Goal: Task Accomplishment & Management: Manage account settings

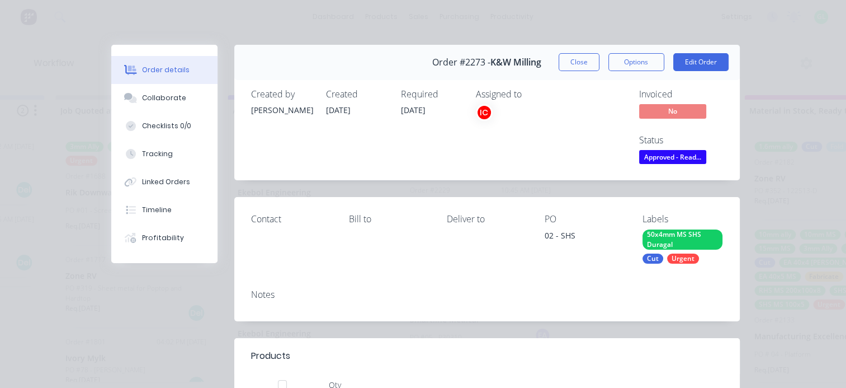
scroll to position [230, 0]
click at [682, 157] on span "Approved - Read..." at bounding box center [672, 157] width 67 height 14
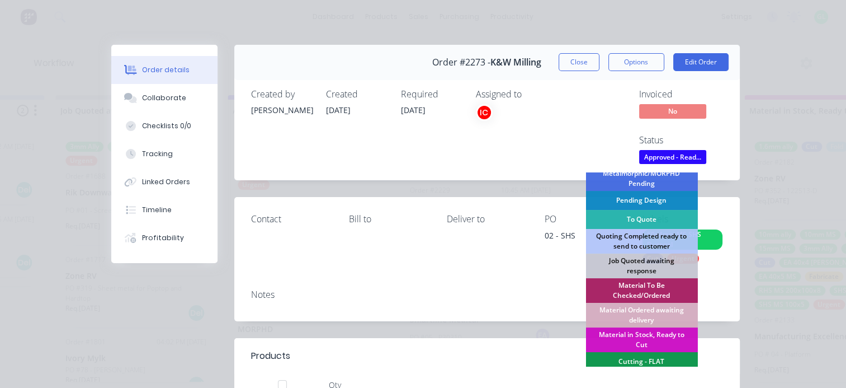
scroll to position [112, 0]
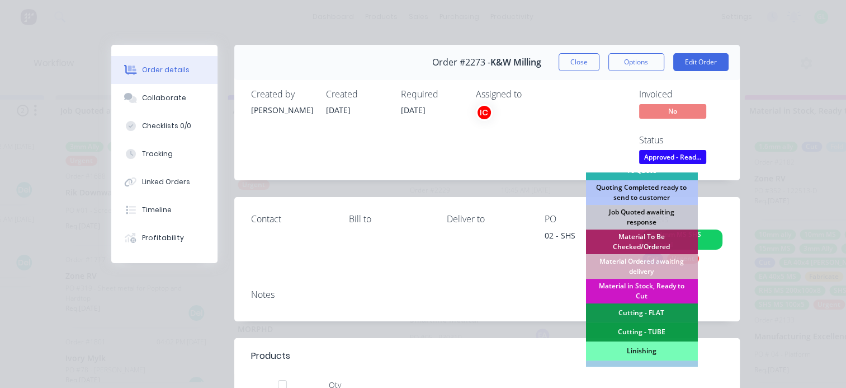
click at [642, 313] on div "Cutting - FLAT" at bounding box center [642, 312] width 112 height 19
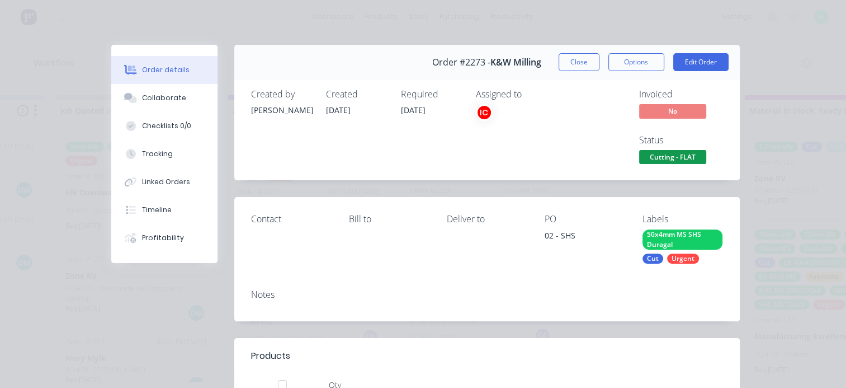
scroll to position [117, 0]
click at [666, 159] on span "Cutting - FLAT" at bounding box center [672, 157] width 67 height 14
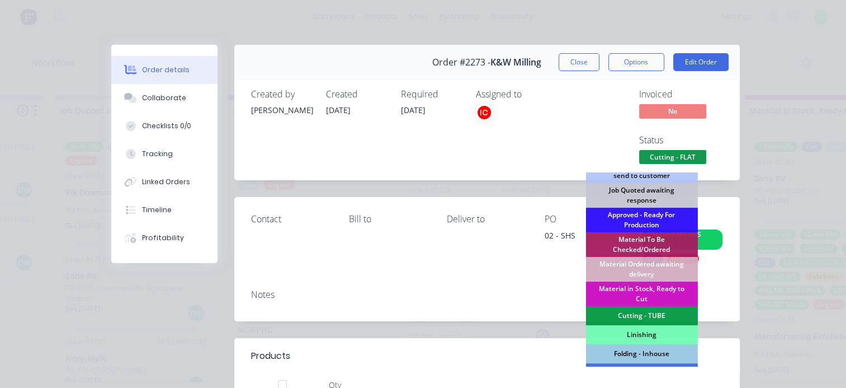
scroll to position [168, 0]
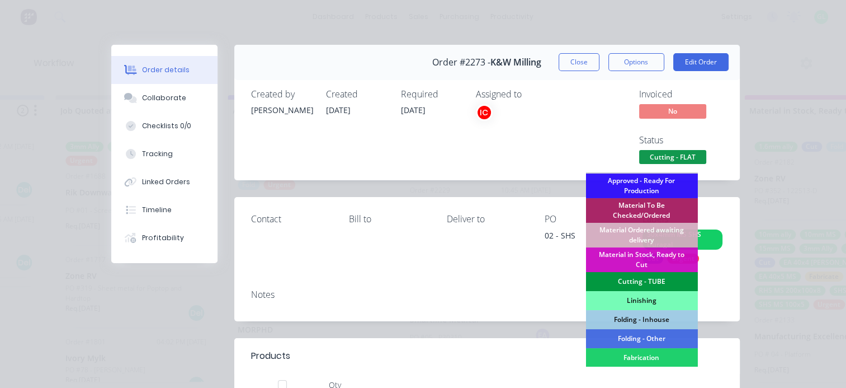
click at [653, 276] on div "Cutting - TUBE" at bounding box center [642, 281] width 112 height 19
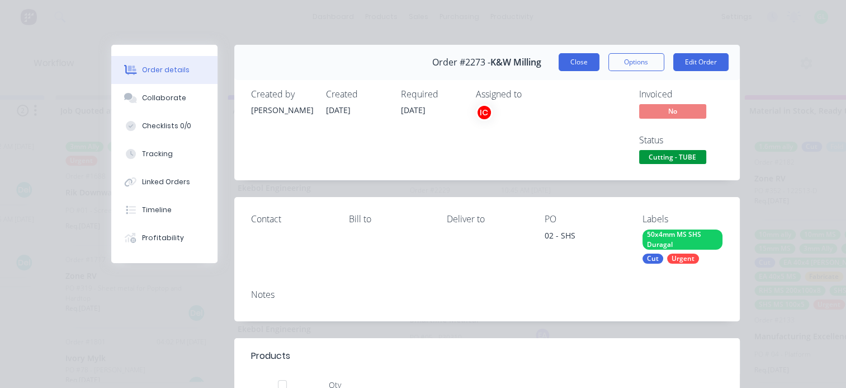
click at [571, 58] on button "Close" at bounding box center [579, 62] width 41 height 18
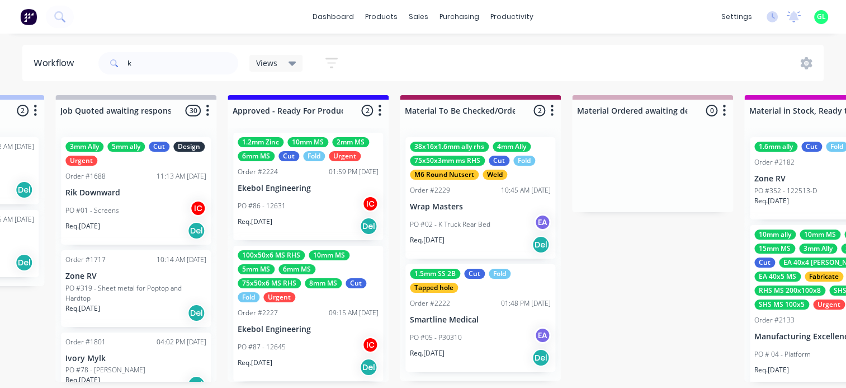
click at [282, 208] on p "PO #86 - 12631" at bounding box center [262, 206] width 48 height 10
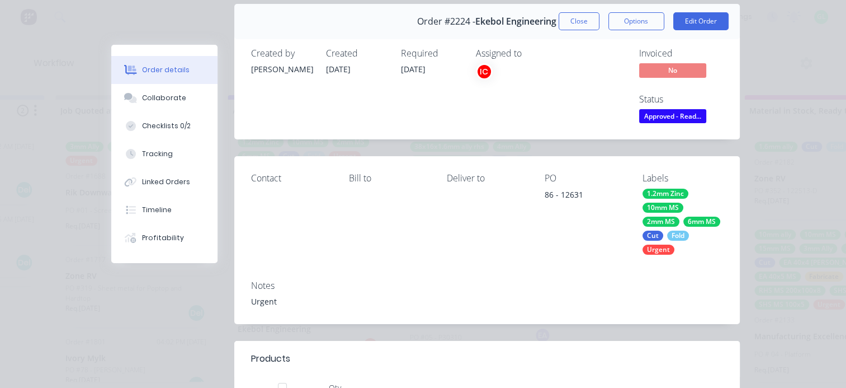
scroll to position [0, 0]
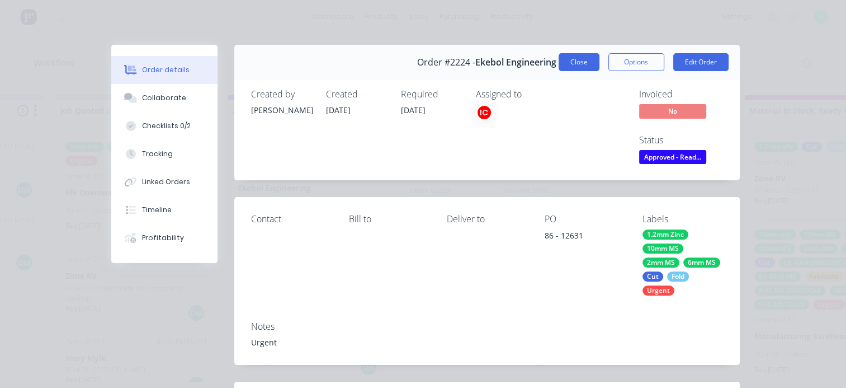
click at [568, 60] on button "Close" at bounding box center [579, 62] width 41 height 18
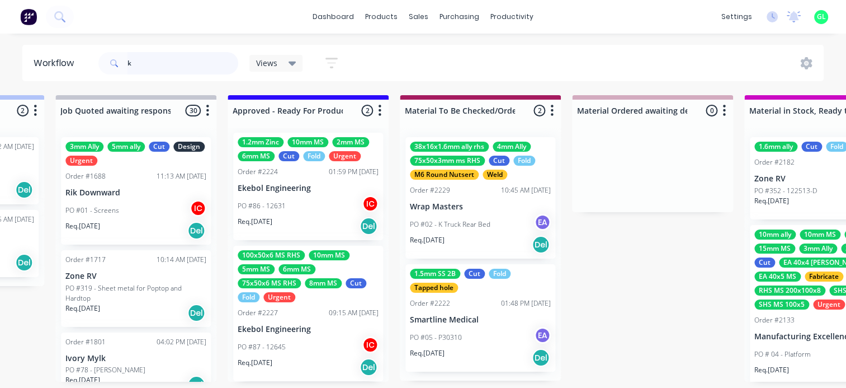
scroll to position [4, 0]
click at [293, 343] on div "PO #87 - 12645 IC" at bounding box center [308, 347] width 141 height 21
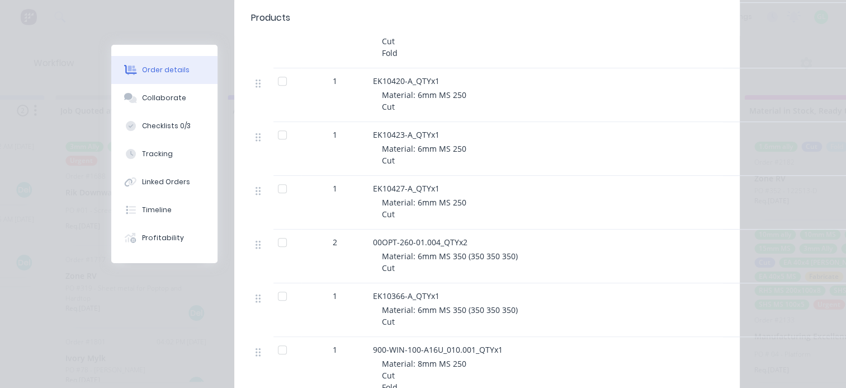
scroll to position [839, 0]
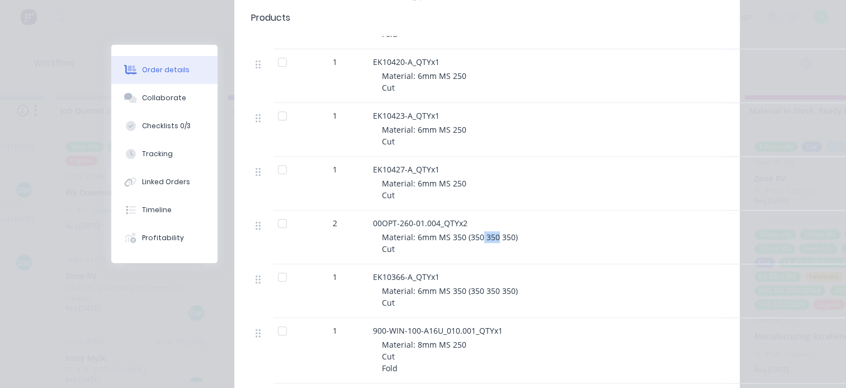
click at [493, 235] on span "Material: 6mm MS 350 (350 350 350) Cut" at bounding box center [450, 243] width 136 height 22
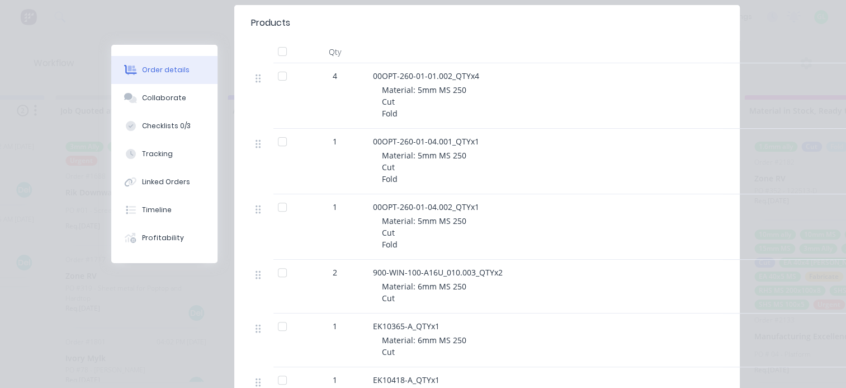
scroll to position [0, 0]
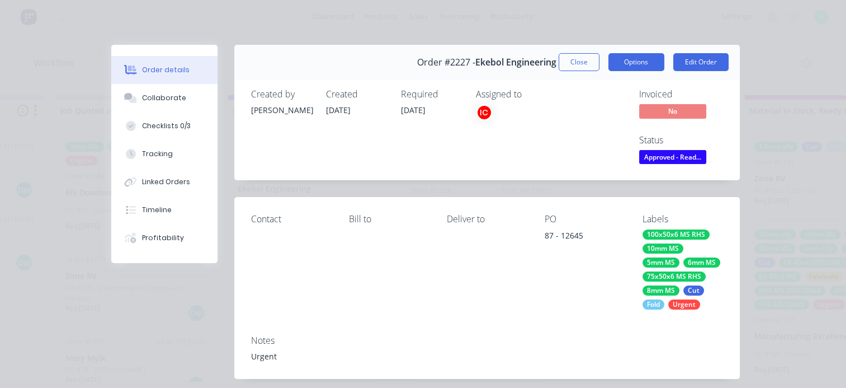
click at [629, 63] on button "Options" at bounding box center [637, 62] width 56 height 18
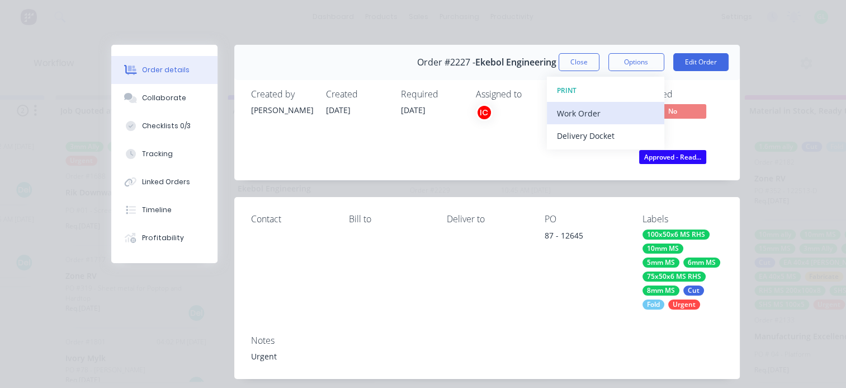
click at [569, 110] on div "Work Order" at bounding box center [605, 113] width 97 height 16
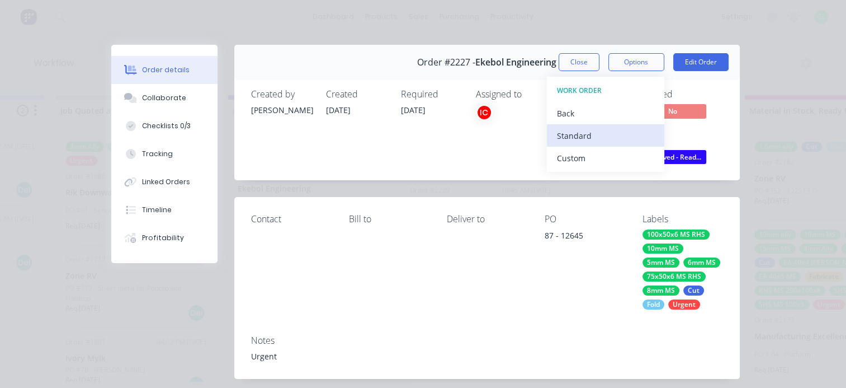
click at [580, 133] on div "Standard" at bounding box center [605, 136] width 97 height 16
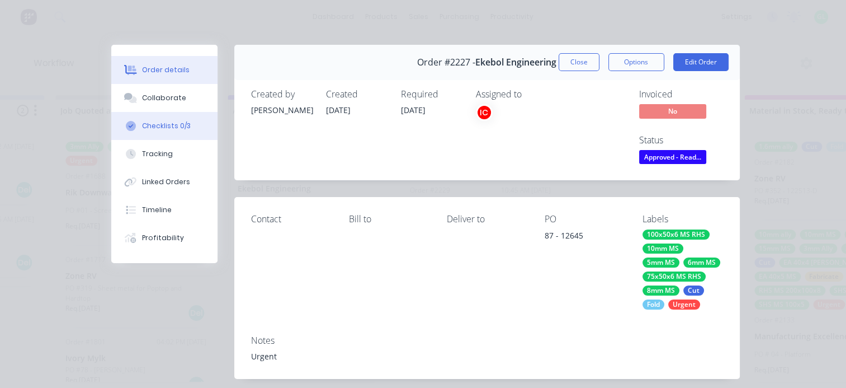
click at [154, 125] on div "Checklists 0/3" at bounding box center [166, 126] width 49 height 10
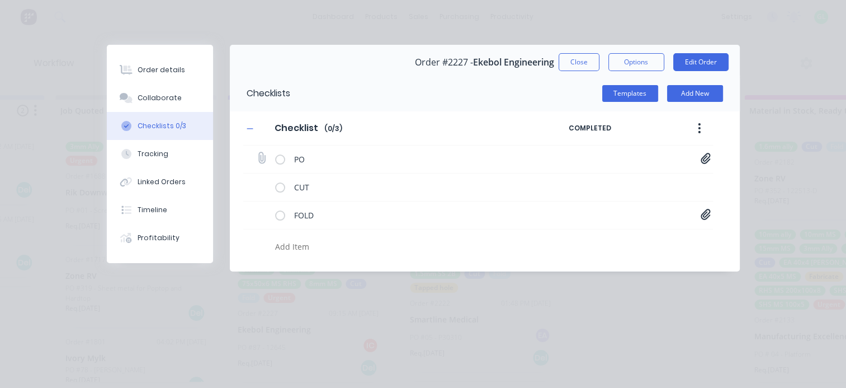
click at [707, 154] on icon at bounding box center [706, 158] width 10 height 11
click at [312, 69] on div "Order #2227 - Ekebol Engineering Close Options Edit Order" at bounding box center [485, 62] width 510 height 35
drag, startPoint x: 174, startPoint y: 69, endPoint x: 168, endPoint y: 67, distance: 6.0
click at [168, 67] on div "Order details" at bounding box center [162, 70] width 48 height 10
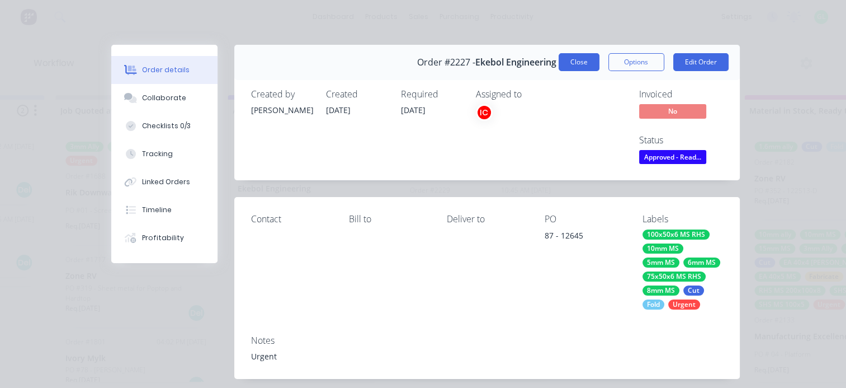
click at [571, 63] on button "Close" at bounding box center [579, 62] width 41 height 18
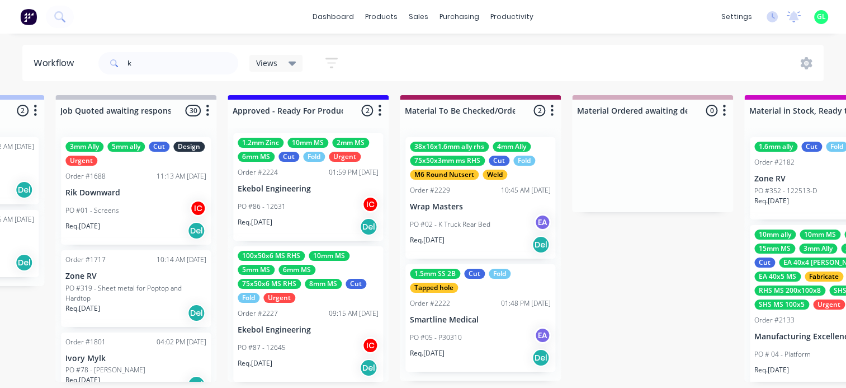
click at [308, 217] on div "Req. [DATE] Del" at bounding box center [308, 226] width 141 height 19
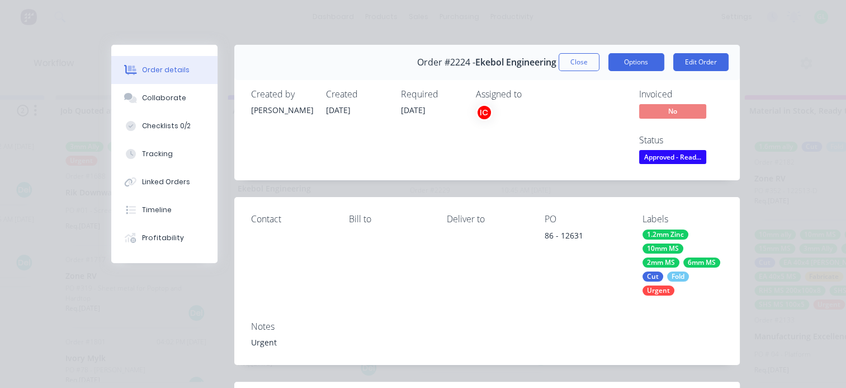
click at [640, 58] on button "Options" at bounding box center [637, 62] width 56 height 18
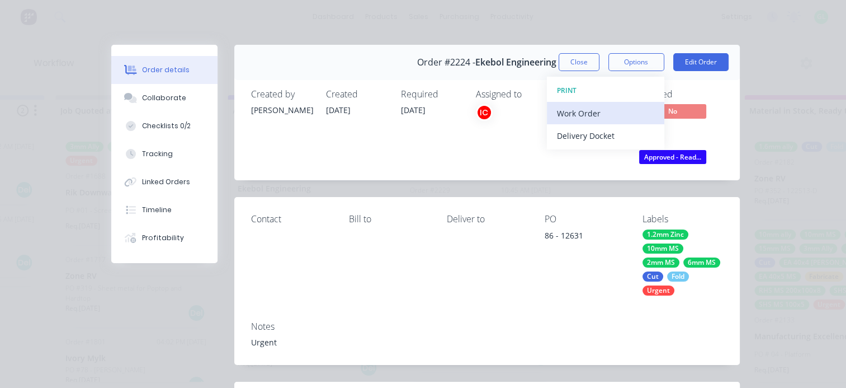
click at [600, 111] on div "Work Order" at bounding box center [605, 113] width 97 height 16
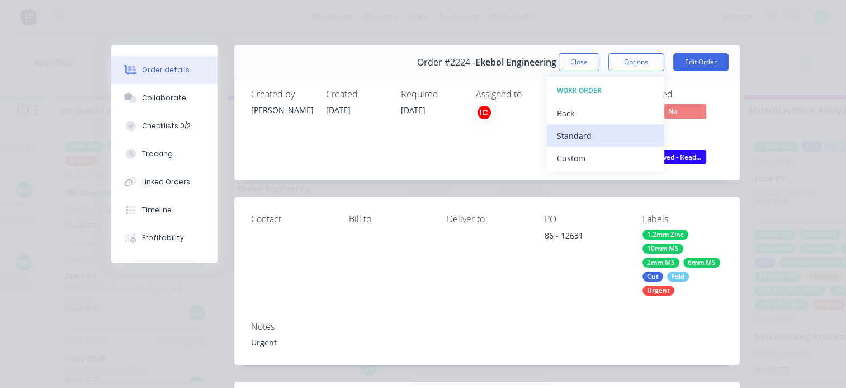
click at [571, 136] on div "Standard" at bounding box center [605, 136] width 97 height 16
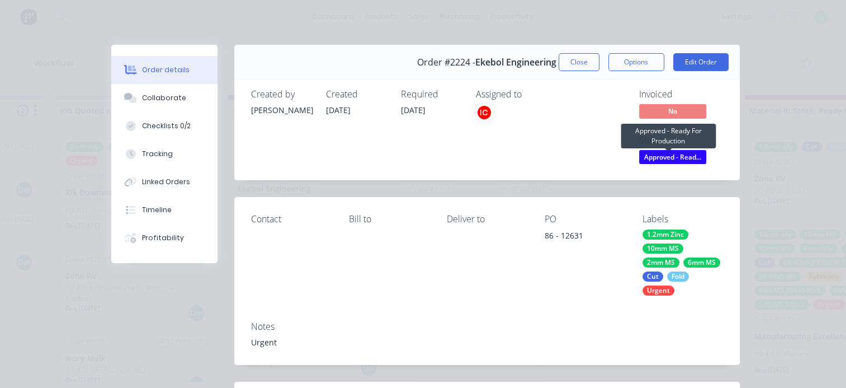
click at [671, 157] on span "Approved - Read..." at bounding box center [672, 157] width 67 height 14
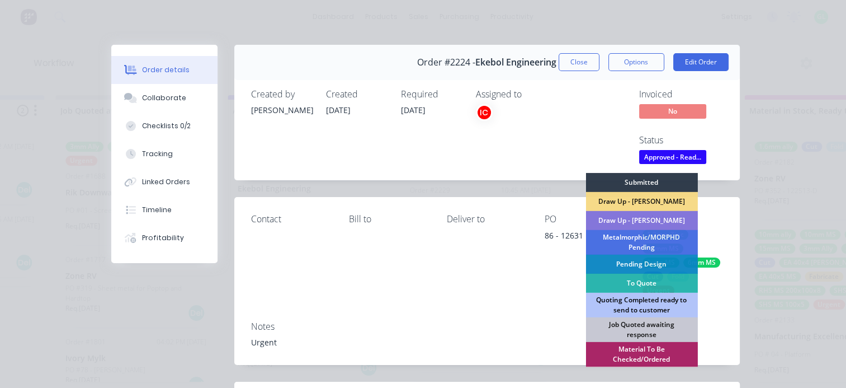
scroll to position [168, 0]
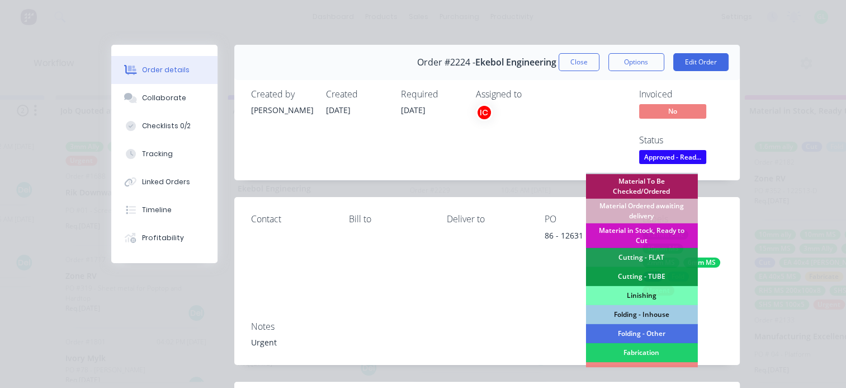
click at [648, 183] on div "Material To Be Checked/Ordered" at bounding box center [642, 186] width 112 height 25
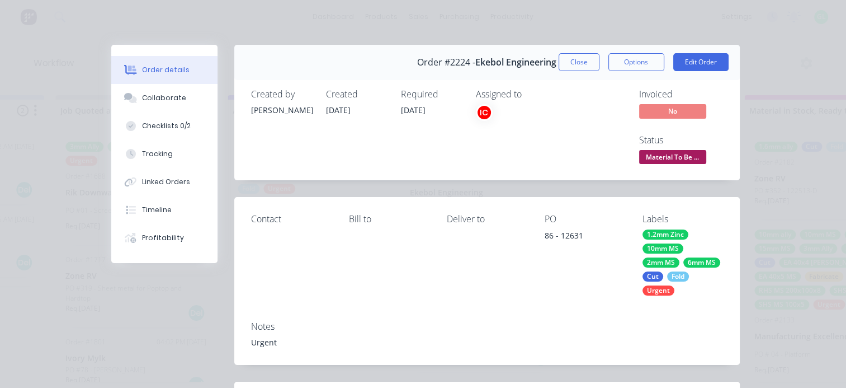
scroll to position [0, 0]
click at [580, 60] on button "Close" at bounding box center [579, 62] width 41 height 18
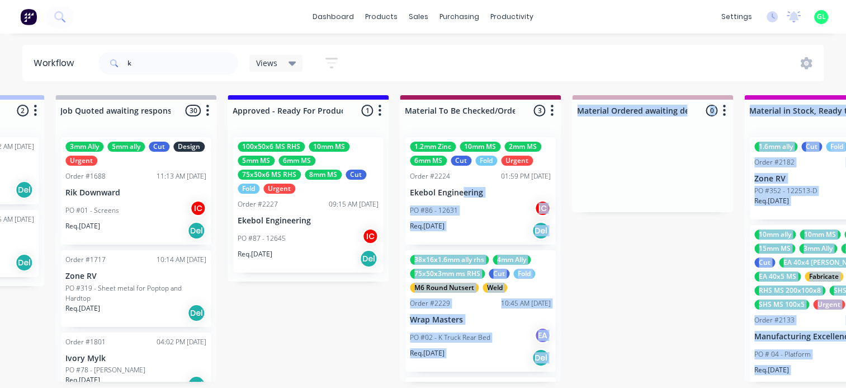
drag, startPoint x: 325, startPoint y: 219, endPoint x: 461, endPoint y: 192, distance: 138.6
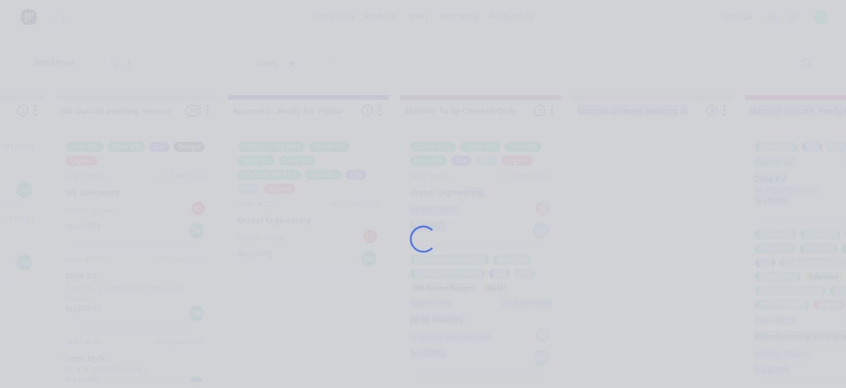
click at [295, 333] on div "Loading..." at bounding box center [424, 239] width 656 height 388
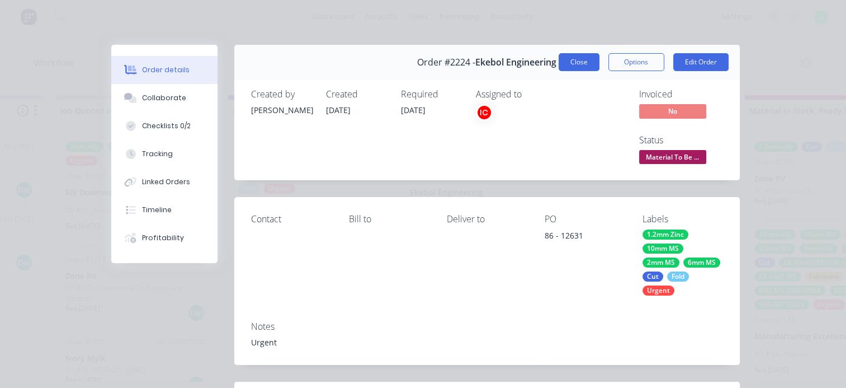
click at [572, 54] on button "Close" at bounding box center [579, 62] width 41 height 18
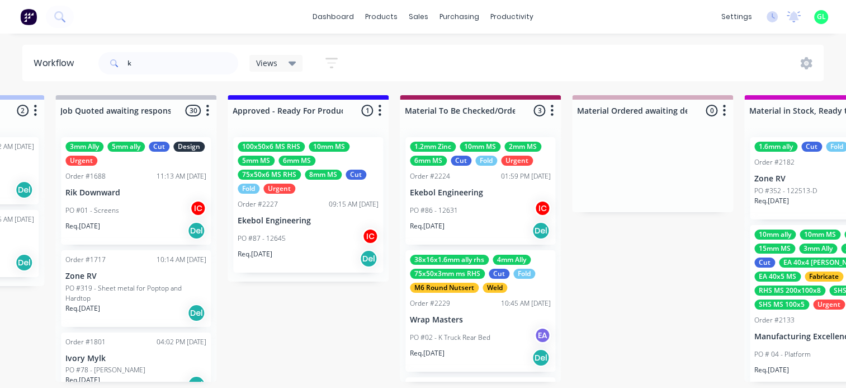
drag, startPoint x: 317, startPoint y: 215, endPoint x: 300, endPoint y: 320, distance: 106.6
drag, startPoint x: 300, startPoint y: 320, endPoint x: 308, endPoint y: 340, distance: 21.6
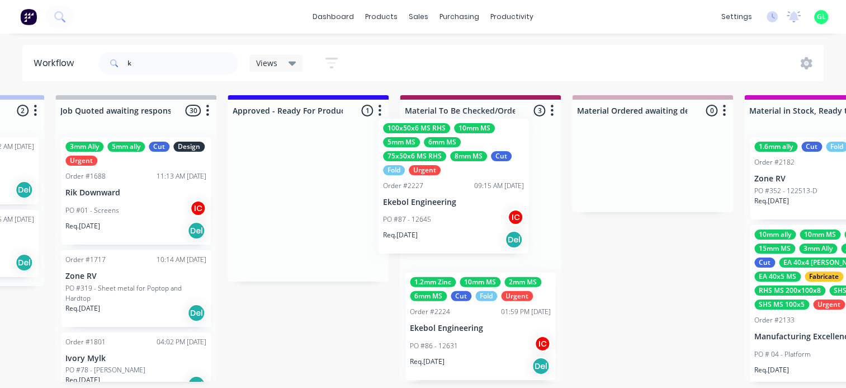
drag, startPoint x: 277, startPoint y: 164, endPoint x: 436, endPoint y: 138, distance: 160.9
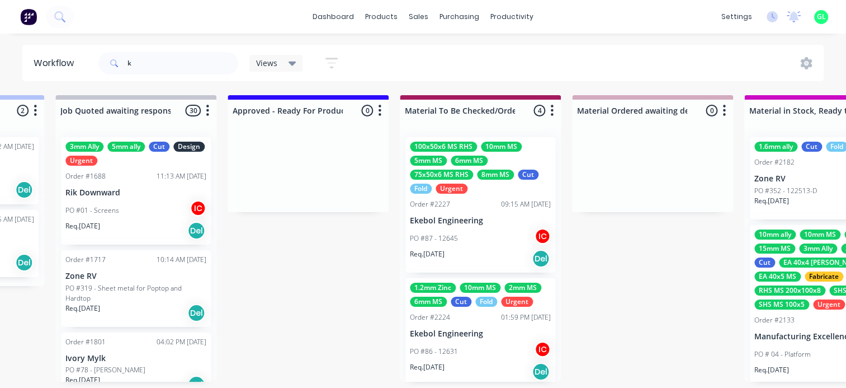
scroll to position [112, 0]
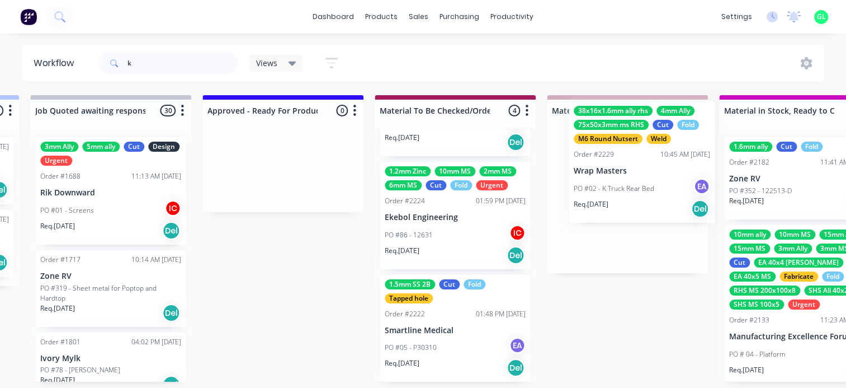
drag, startPoint x: 435, startPoint y: 305, endPoint x: 604, endPoint y: 131, distance: 242.1
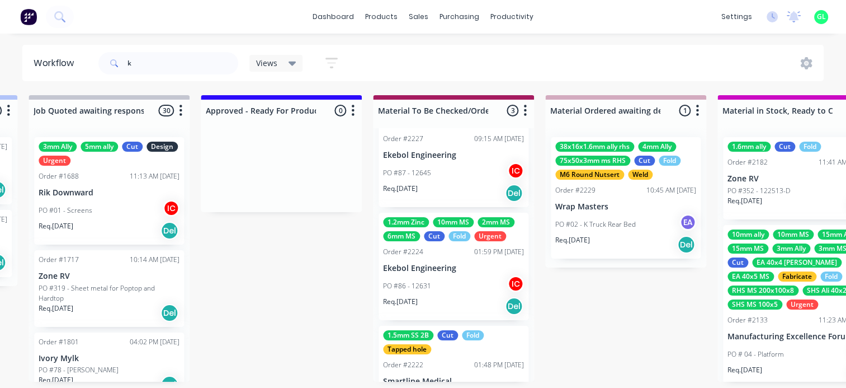
scroll to position [0, 0]
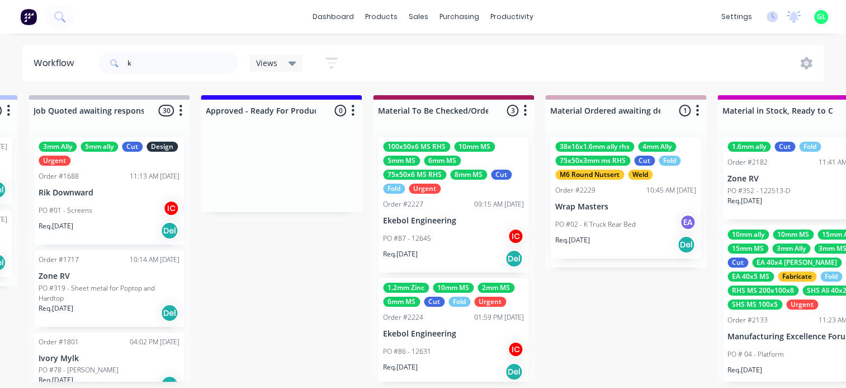
click at [426, 342] on div "PO #86 - 12631 IC" at bounding box center [453, 351] width 141 height 21
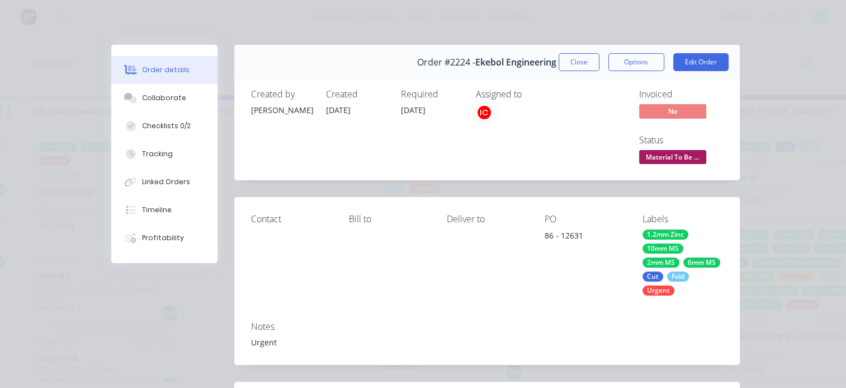
click at [660, 161] on span "Material To Be ..." at bounding box center [672, 157] width 67 height 14
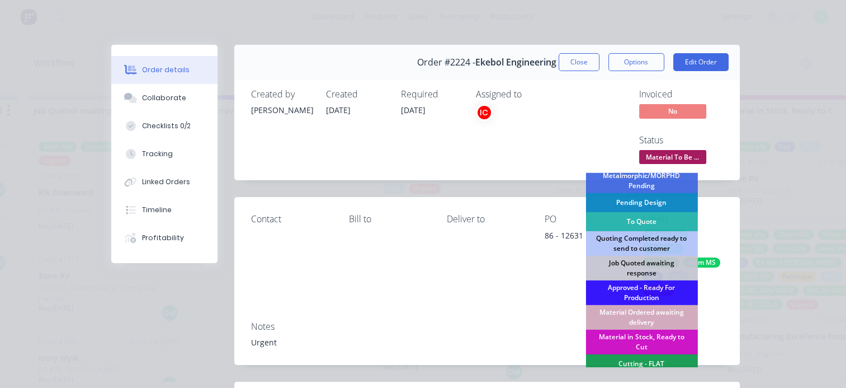
scroll to position [112, 0]
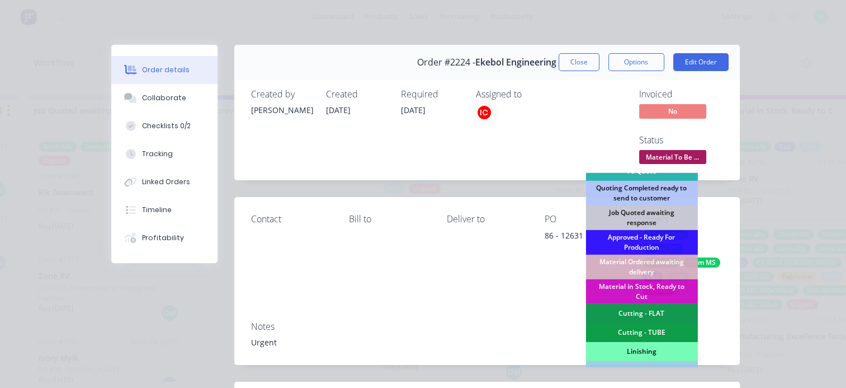
click at [648, 310] on div "Cutting - FLAT" at bounding box center [642, 313] width 112 height 19
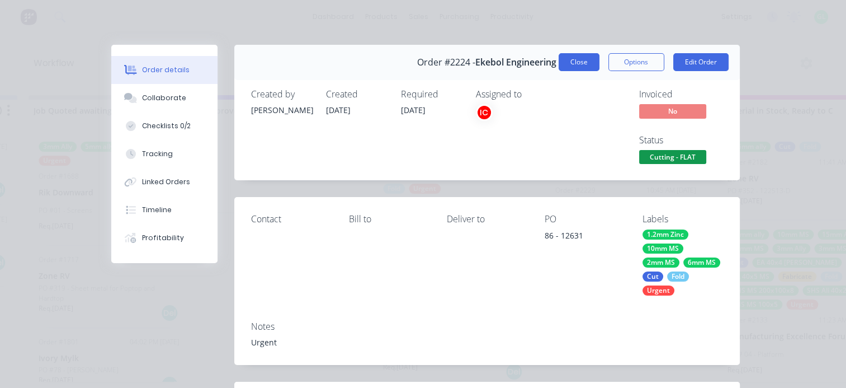
click at [577, 63] on button "Close" at bounding box center [579, 62] width 41 height 18
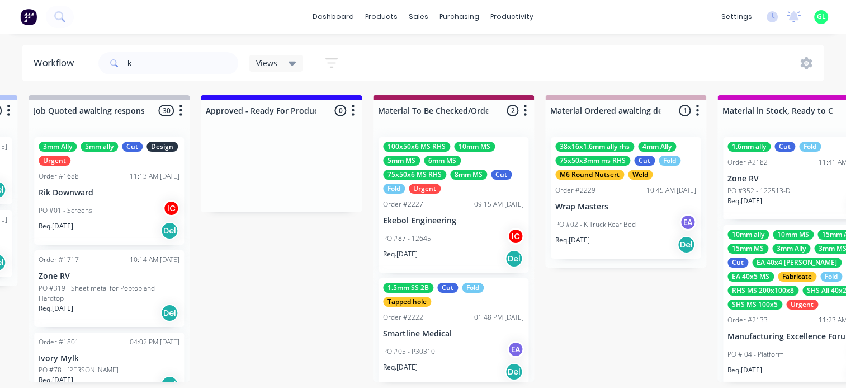
click at [437, 241] on div "PO #87 - 12645 IC" at bounding box center [453, 238] width 141 height 21
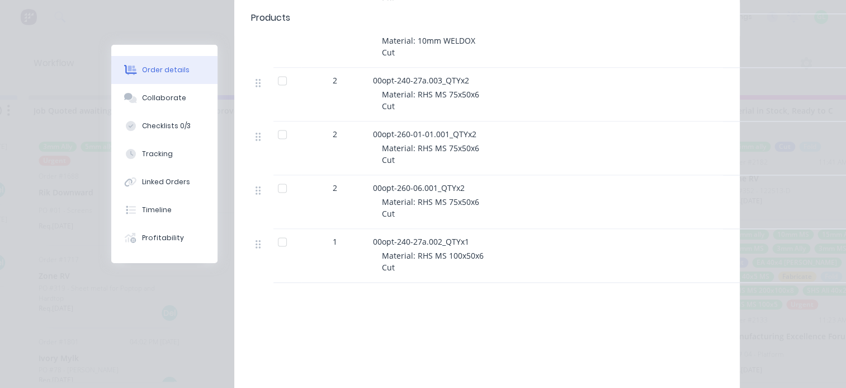
scroll to position [1566, 0]
click at [161, 98] on div "Collaborate" at bounding box center [164, 98] width 44 height 10
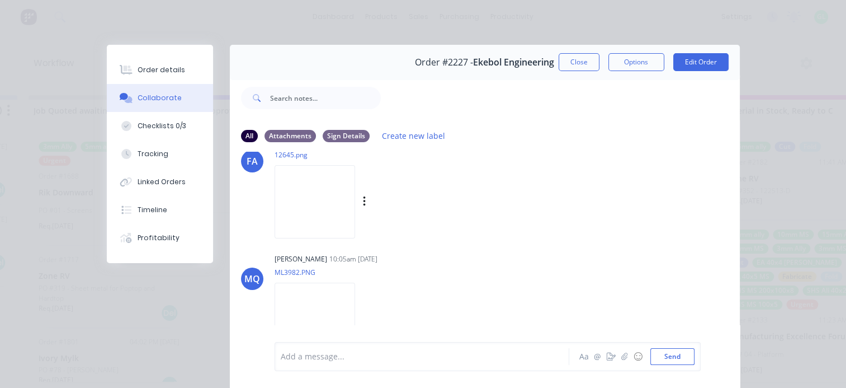
scroll to position [103, 0]
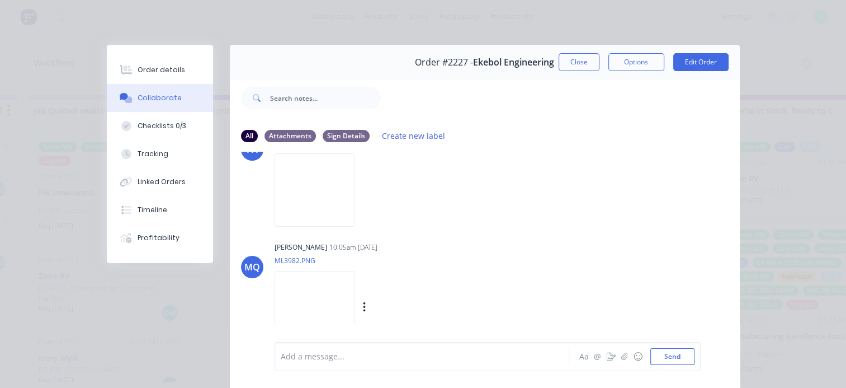
click at [336, 295] on img at bounding box center [315, 307] width 81 height 73
click at [302, 195] on img at bounding box center [315, 189] width 81 height 73
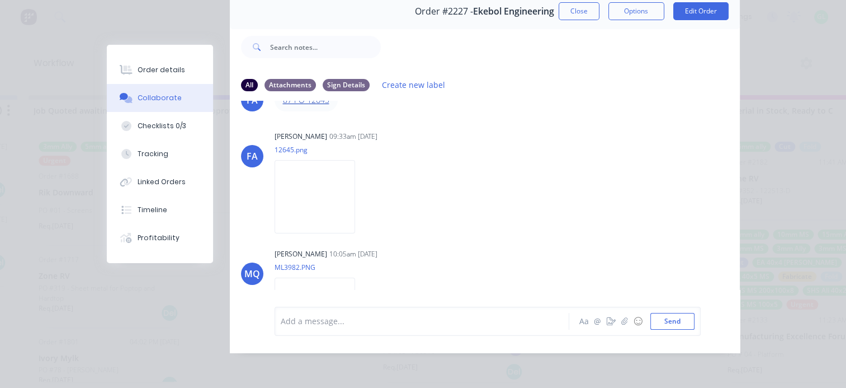
scroll to position [0, 0]
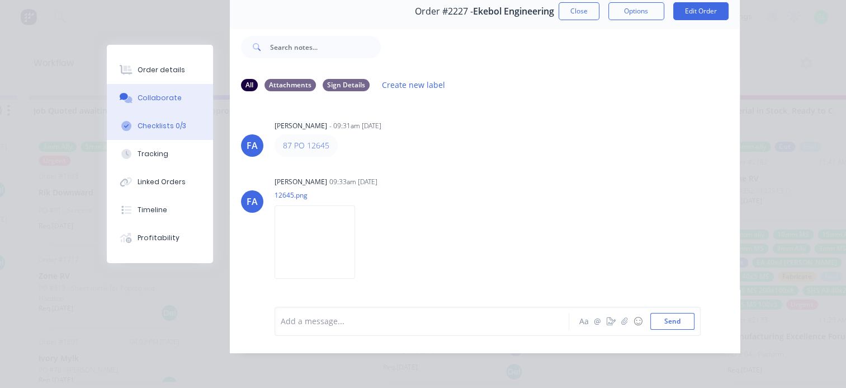
click at [163, 125] on div "Checklists 0/3" at bounding box center [162, 126] width 49 height 10
type textarea "x"
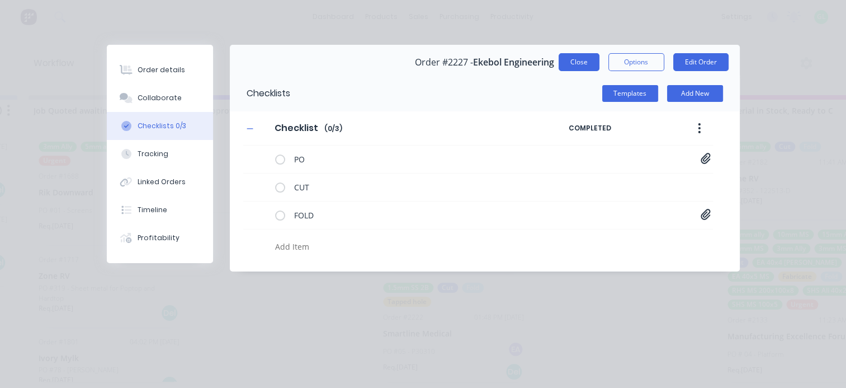
click at [580, 65] on button "Close" at bounding box center [579, 62] width 41 height 18
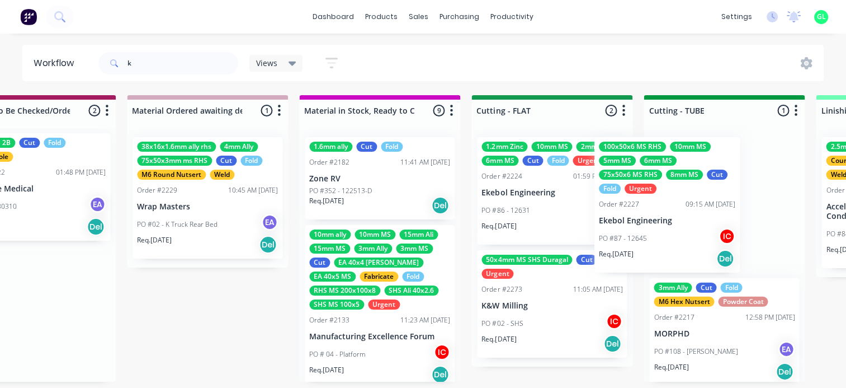
scroll to position [2, 1624]
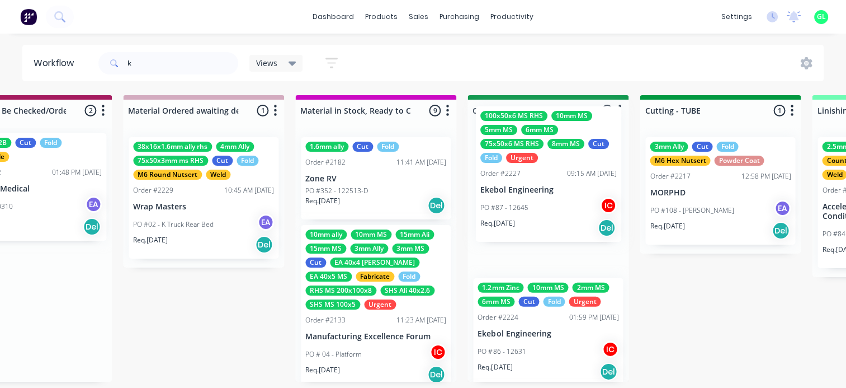
drag, startPoint x: 415, startPoint y: 226, endPoint x: 517, endPoint y: 202, distance: 105.7
click at [517, 202] on div "Submitted 7 Status colour #273444 hex #273444 Save Cancel Summaries Total order…" at bounding box center [598, 238] width 4461 height 286
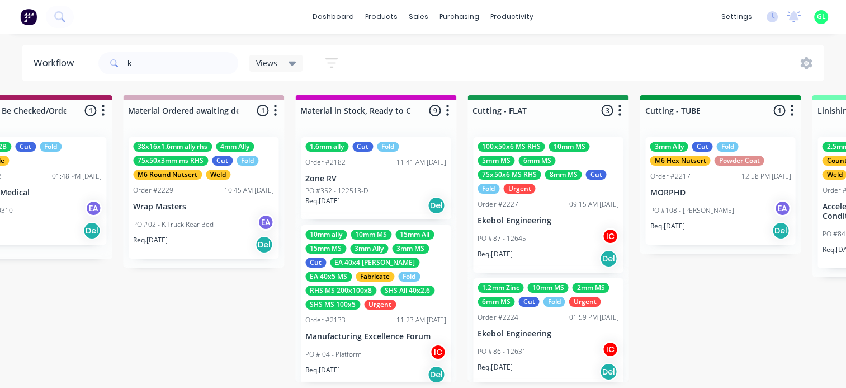
scroll to position [0, 0]
